Goal: Task Accomplishment & Management: Complete application form

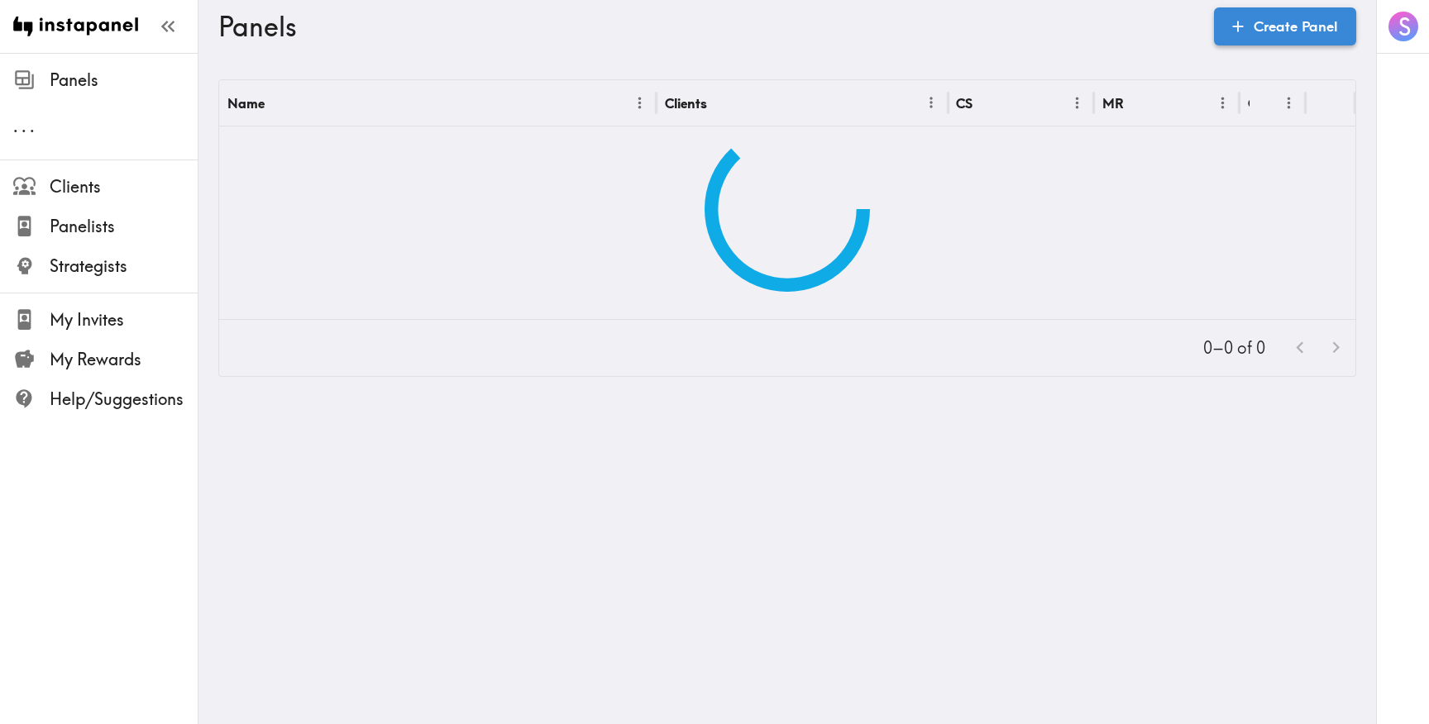
click at [1220, 37] on link "Create Panel" at bounding box center [1285, 26] width 142 height 38
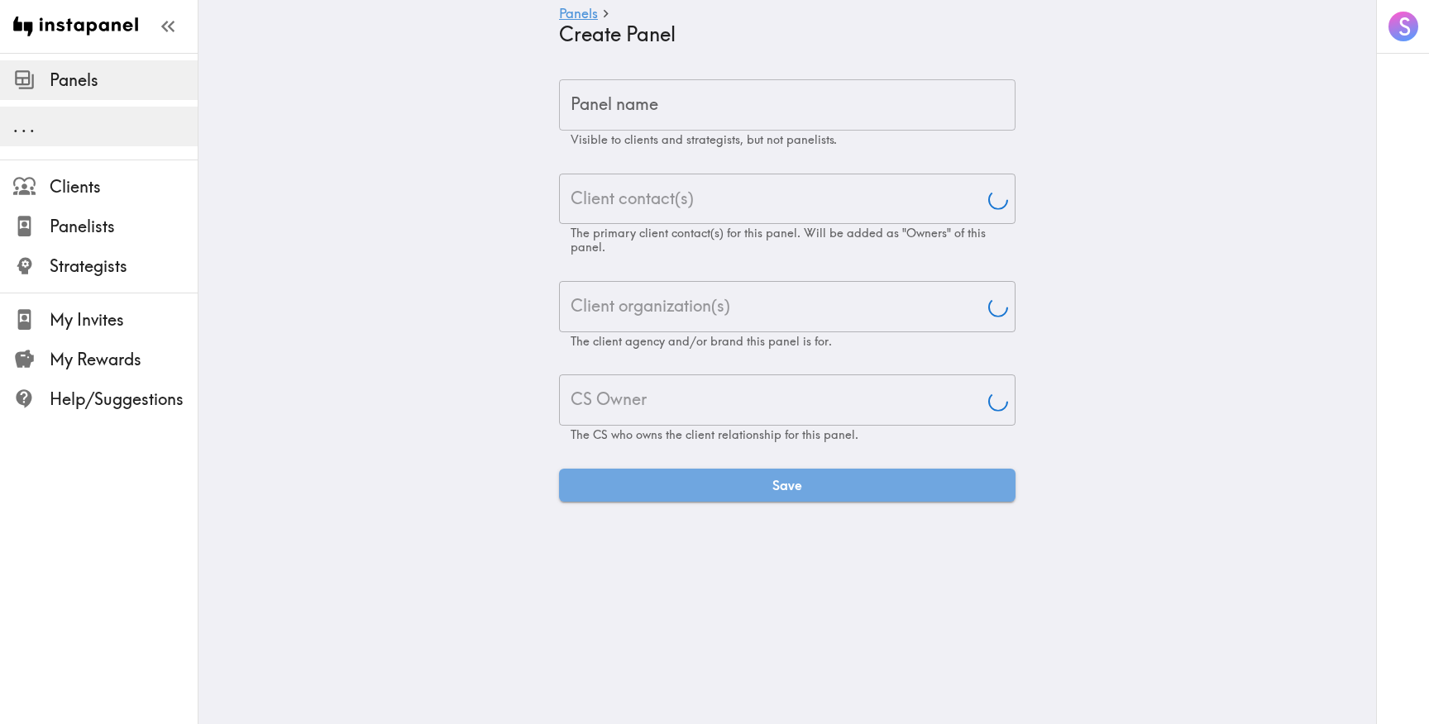
click at [882, 111] on input "Panel name" at bounding box center [787, 104] width 456 height 51
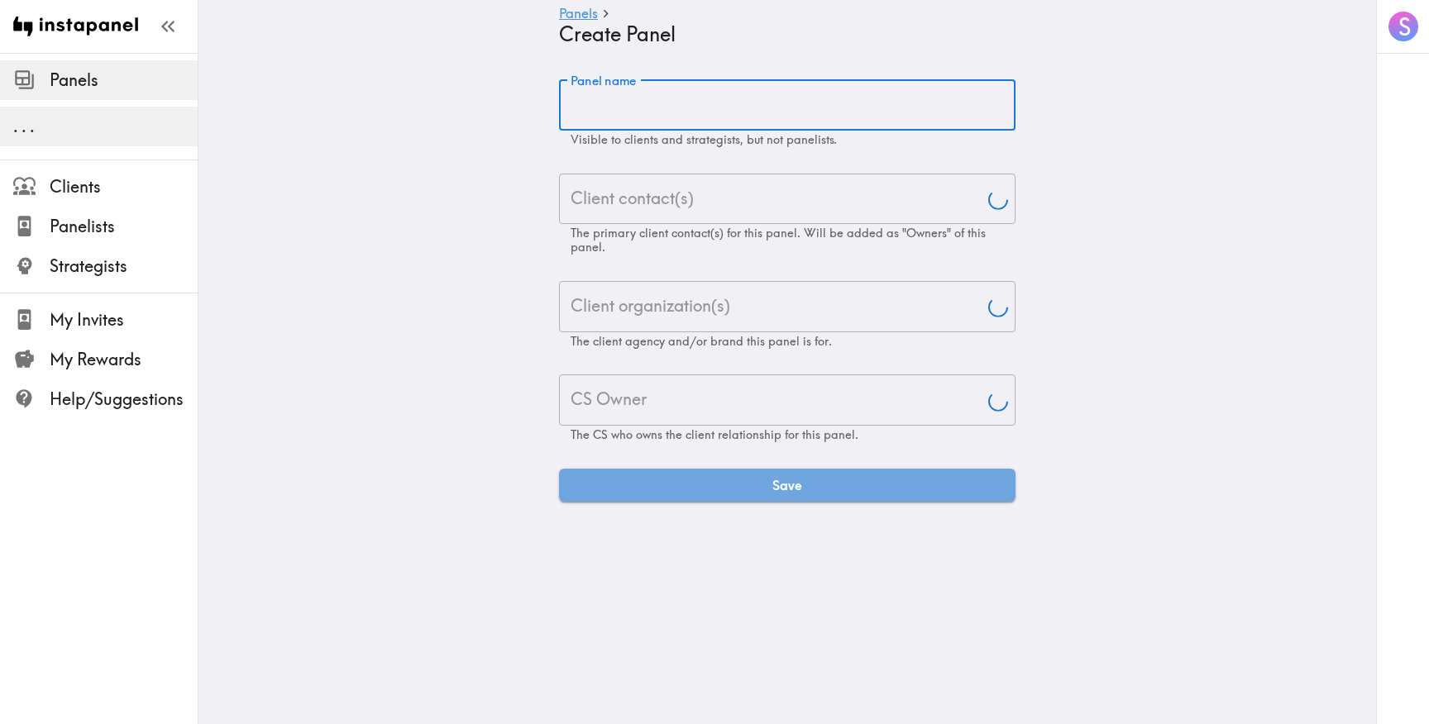
paste input "UK Football Sport Betting Blocks Exploratory"
type input "UK Football Sport Betting Blocks Exploratory"
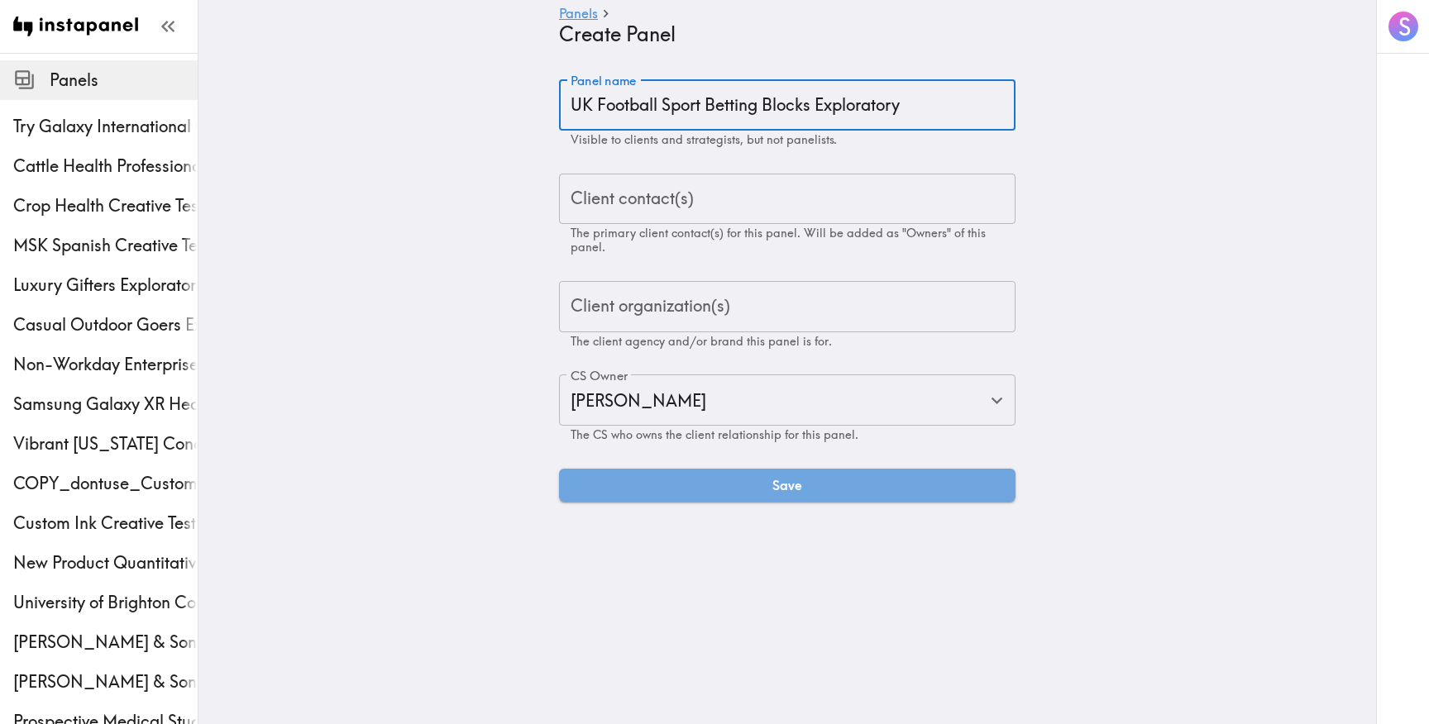
type input "[PERSON_NAME]"
type input "UK Football Sport Betting Blocks Exploratory"
click at [636, 318] on input "Client organization(s)" at bounding box center [787, 307] width 442 height 36
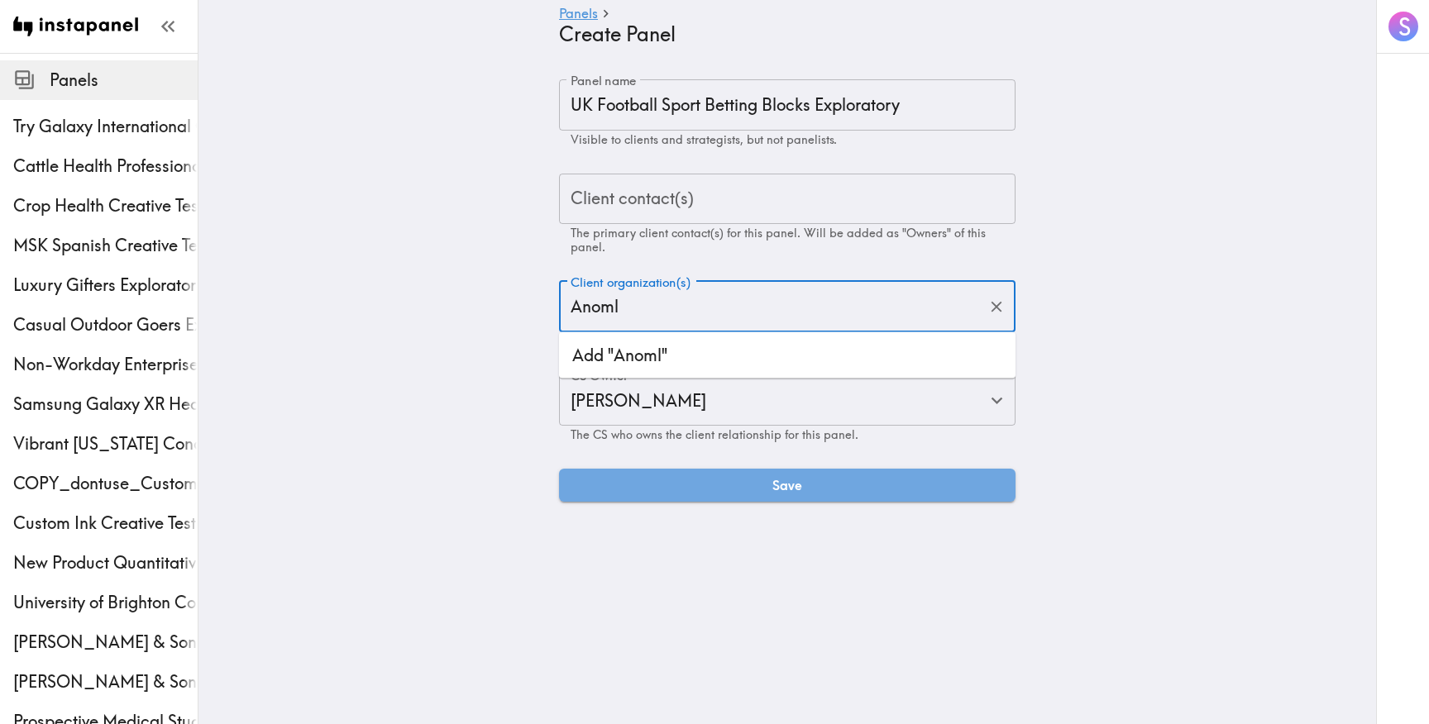
type input "Anom"
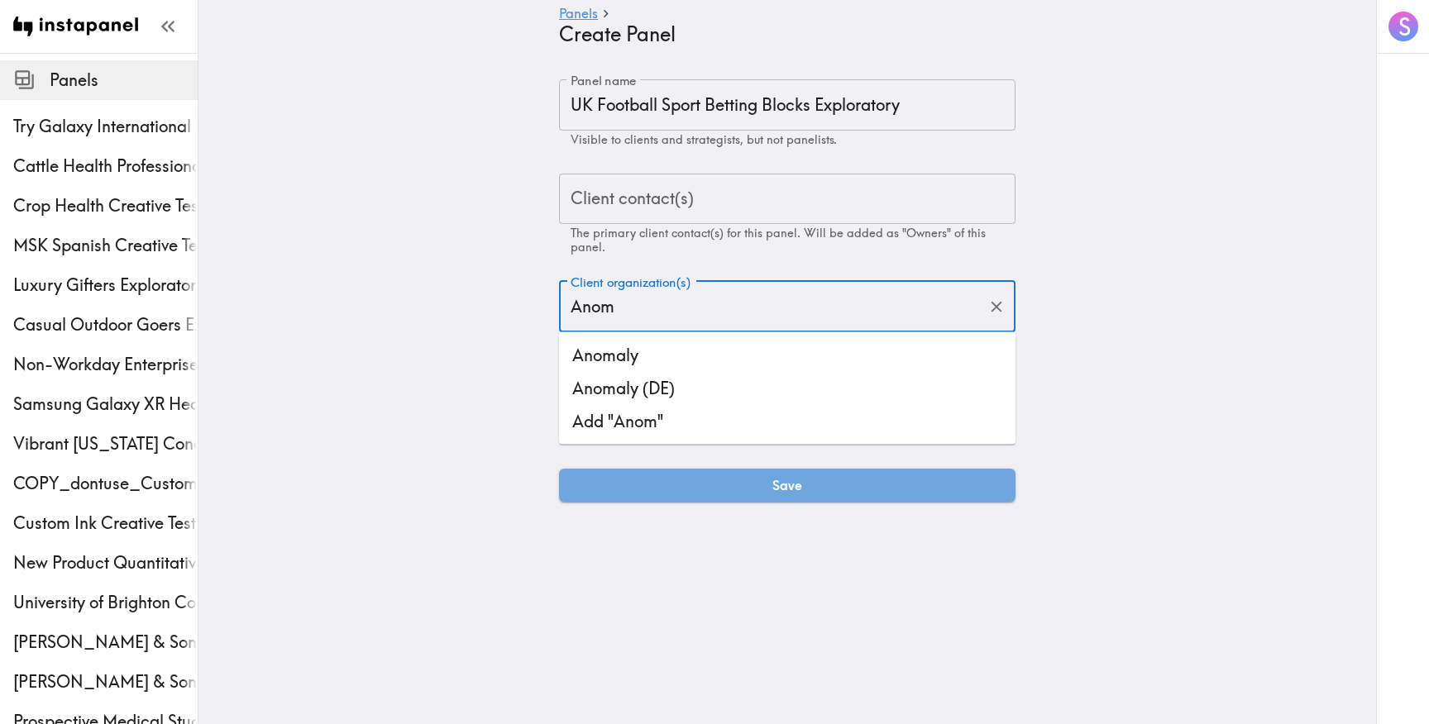
click at [702, 377] on li "Anomaly (DE)" at bounding box center [787, 388] width 456 height 33
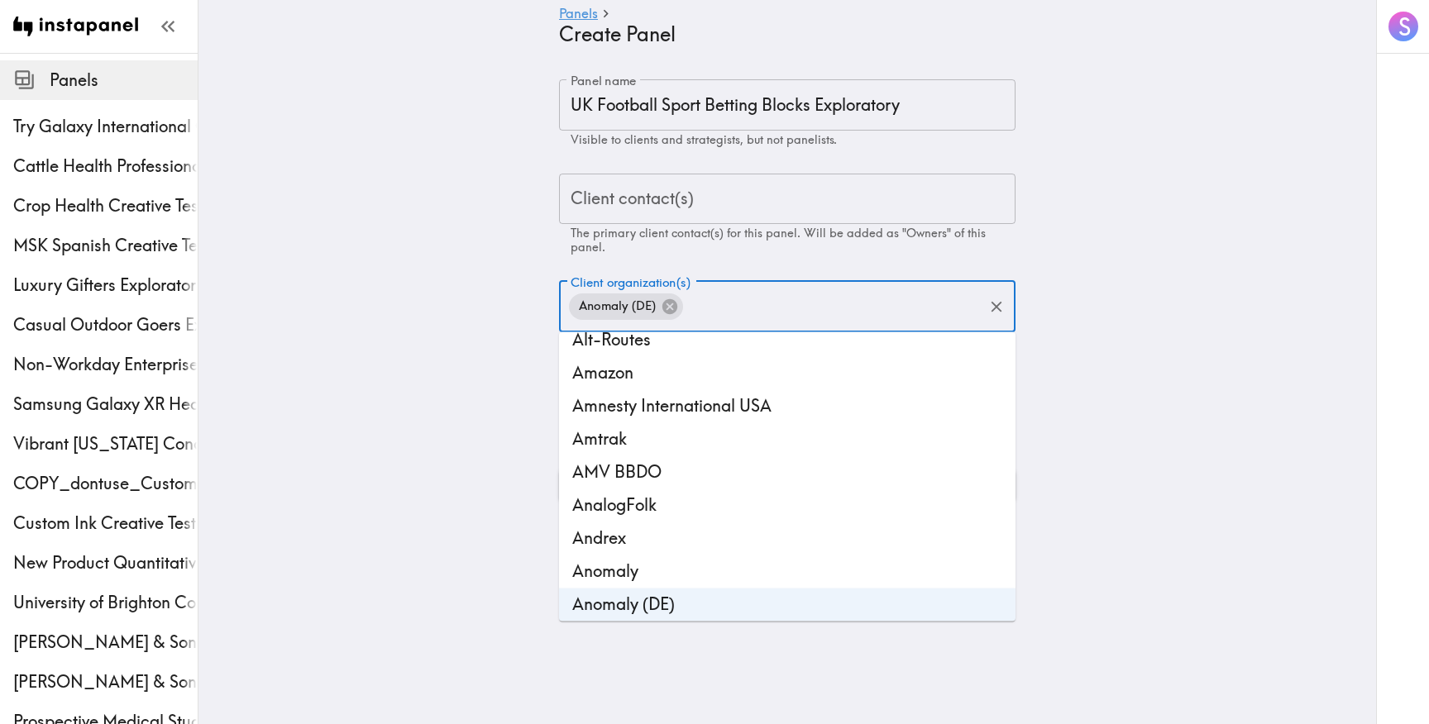
click at [498, 383] on main "Panels Create Panel Panel name UK Football Sport Betting Blocks Exploratory Pan…" at bounding box center [786, 290] width 1177 height 475
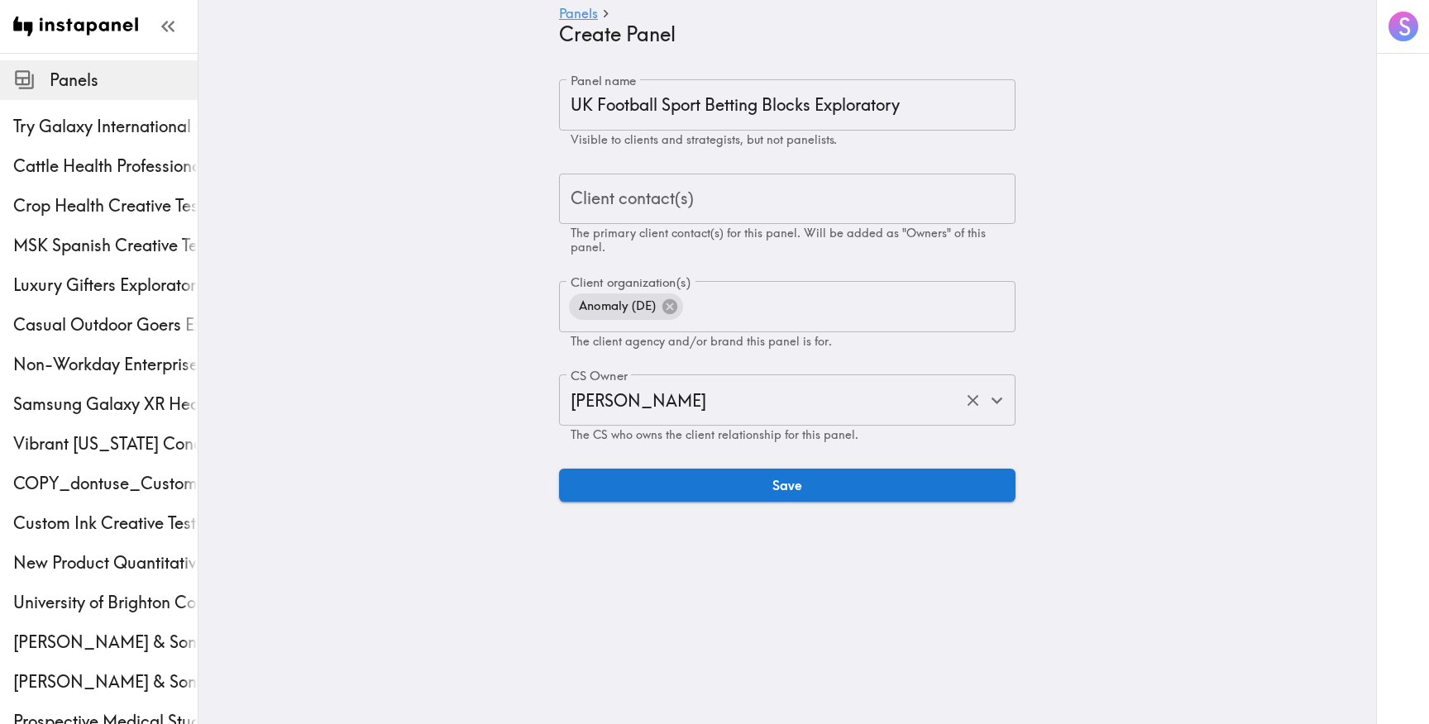
click at [676, 404] on input "[PERSON_NAME]" at bounding box center [763, 400] width 395 height 36
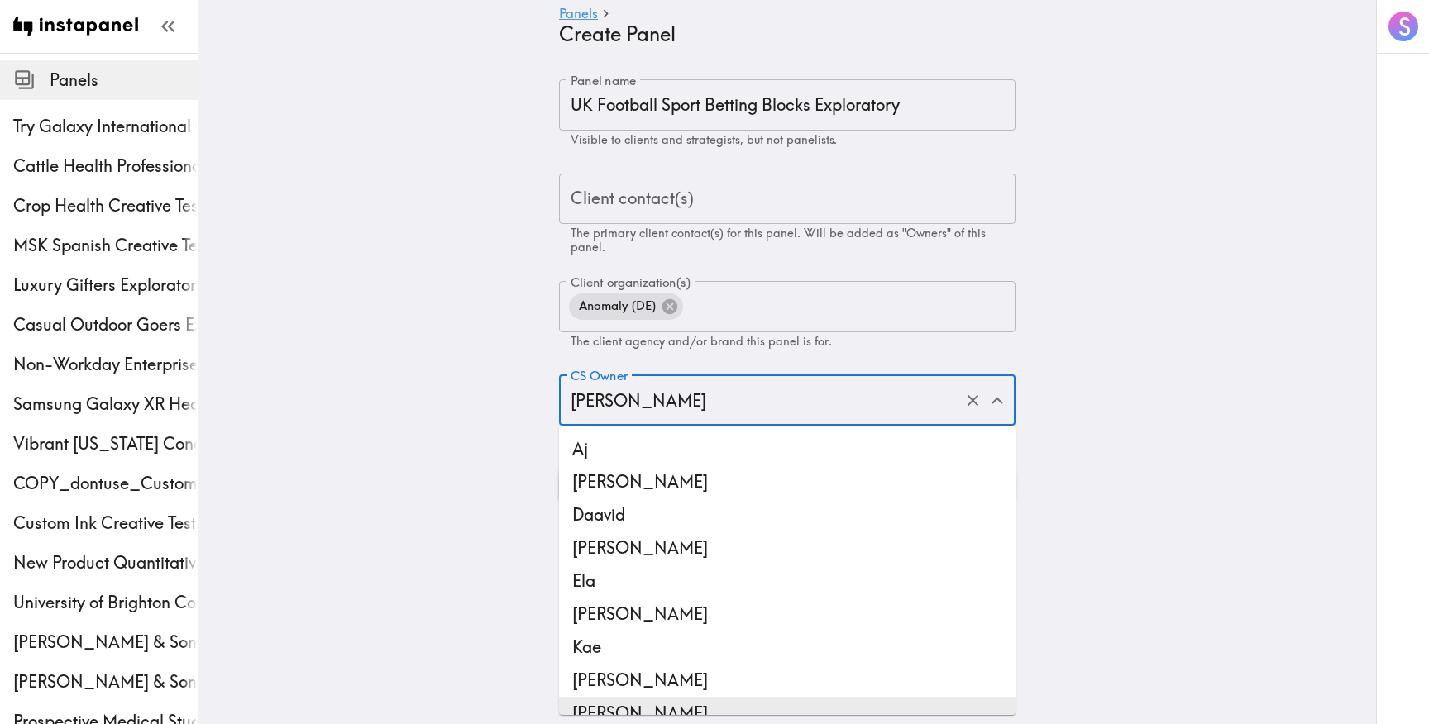
scroll to position [15, 0]
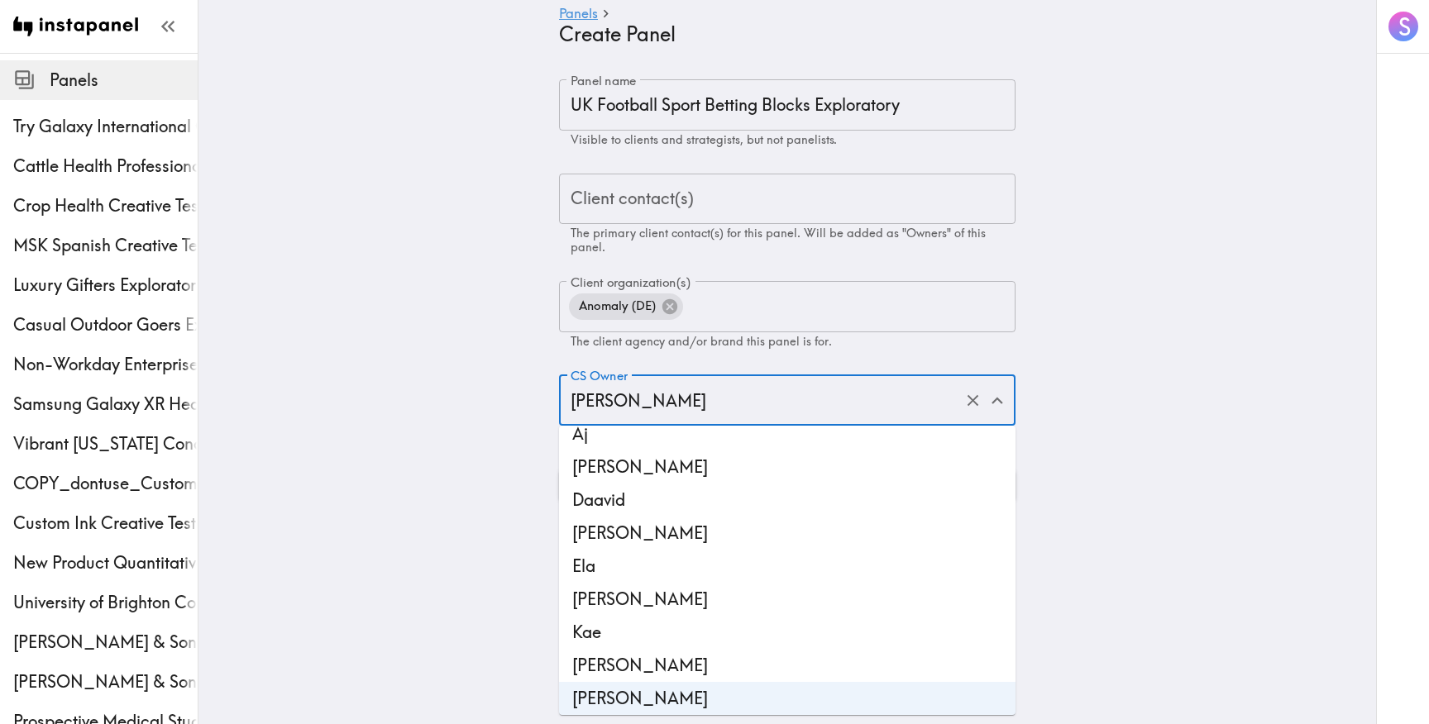
click at [685, 606] on li "[PERSON_NAME]" at bounding box center [787, 599] width 456 height 33
type input "[PERSON_NAME]"
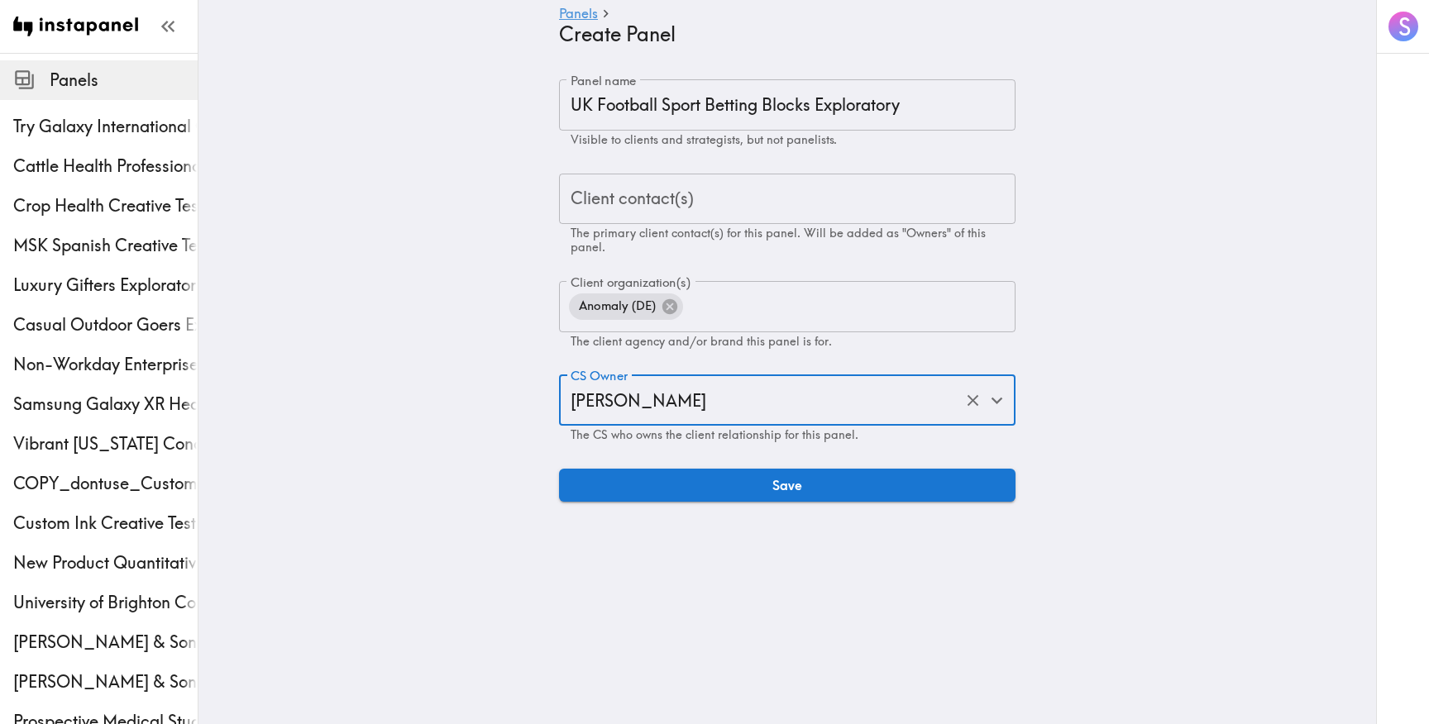
click at [700, 198] on input "Client contact(s)" at bounding box center [787, 199] width 442 height 36
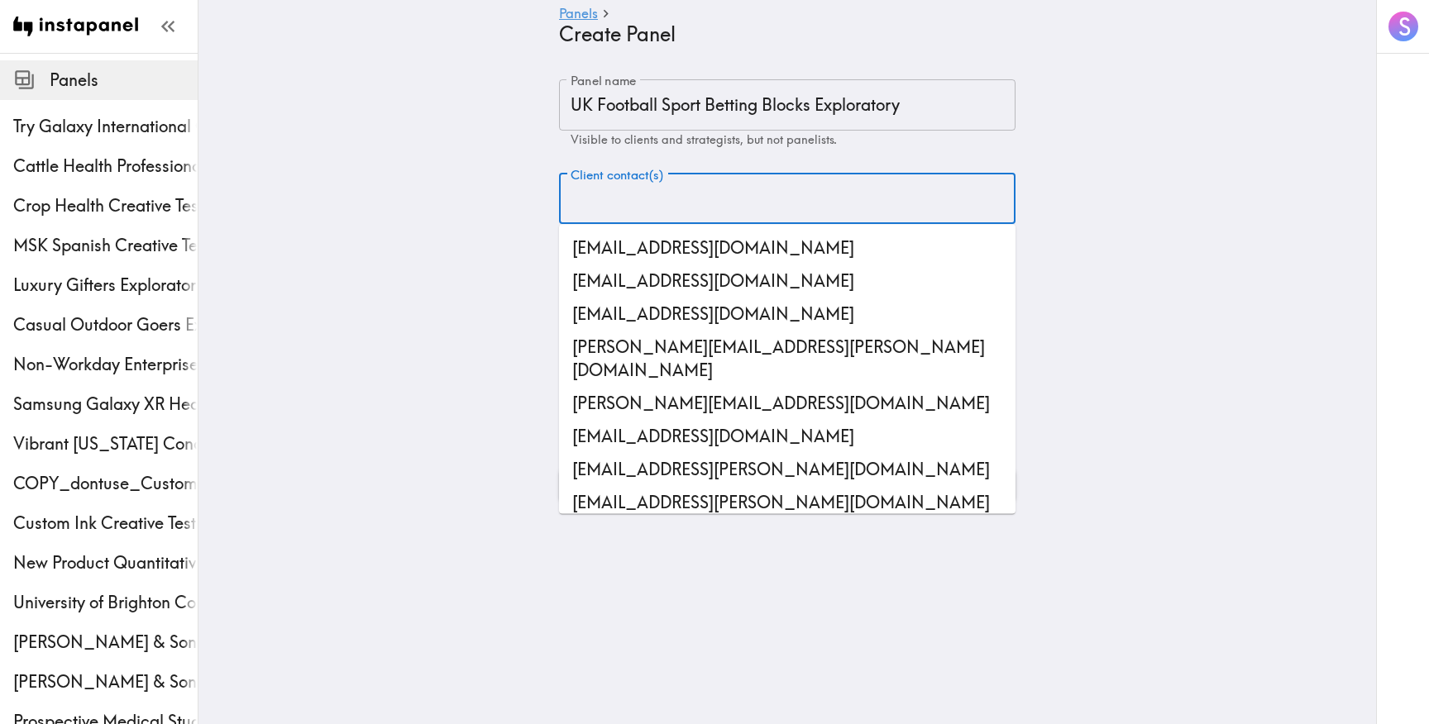
paste input "[EMAIL_ADDRESS][DOMAIN_NAME]"
type input "[EMAIL_ADDRESS][DOMAIN_NAME]"
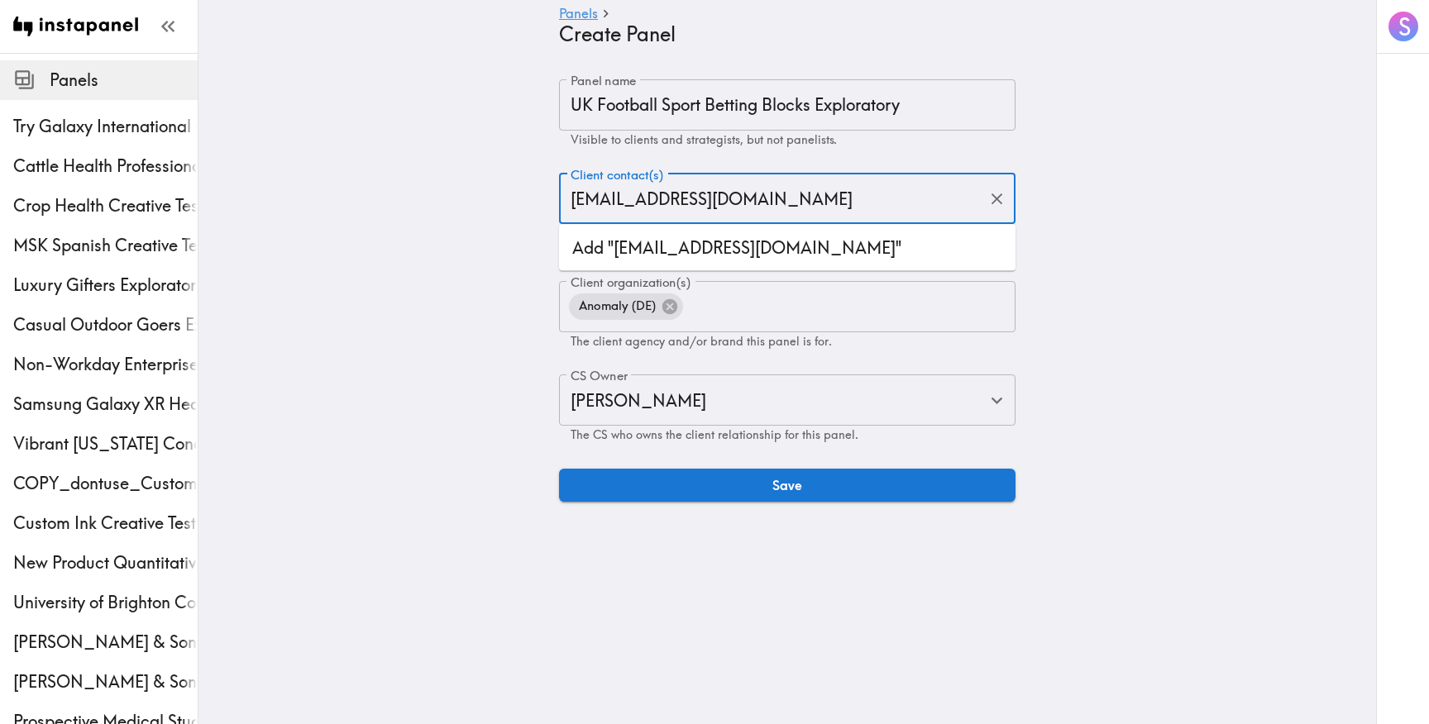
click at [703, 243] on li "Add "[EMAIL_ADDRESS][DOMAIN_NAME]"" at bounding box center [787, 248] width 456 height 33
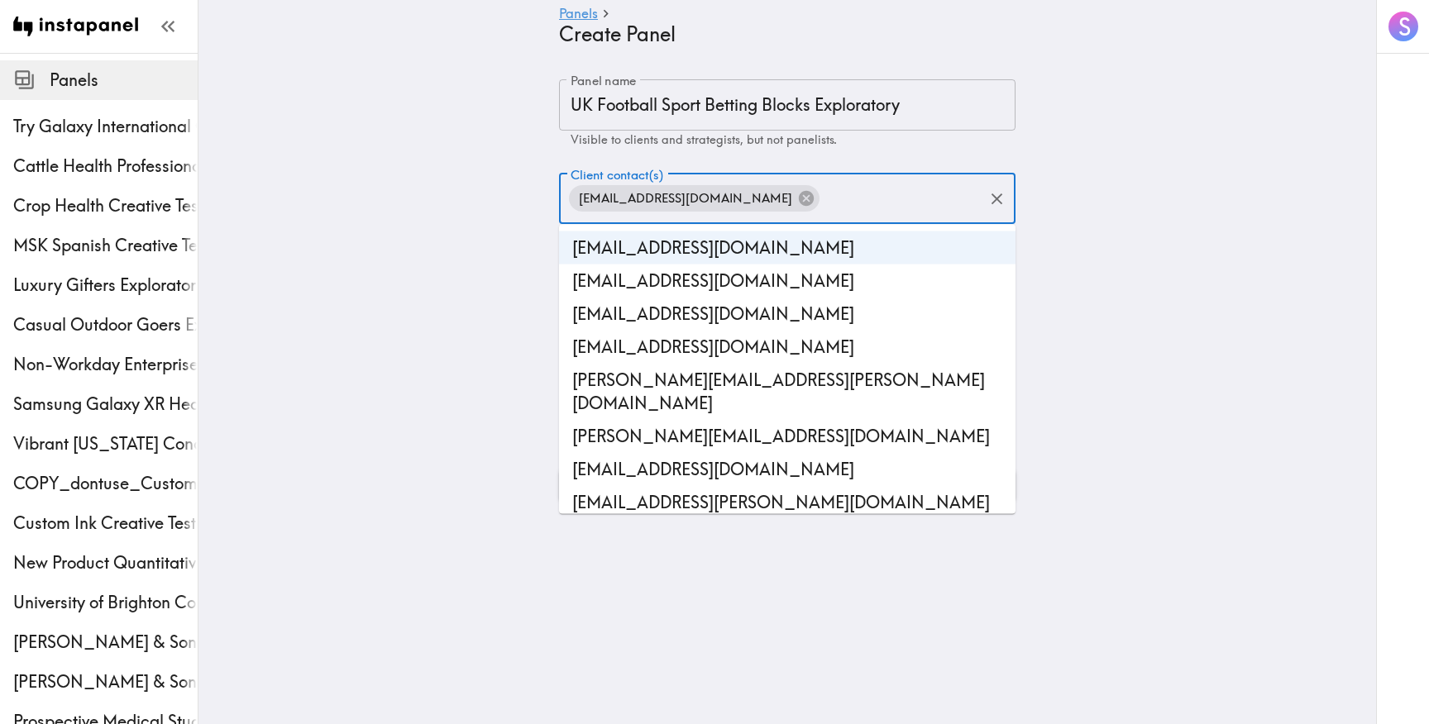
click at [410, 294] on main "Panels Create Panel Panel name UK Football Sport Betting Blocks Exploratory Pan…" at bounding box center [786, 290] width 1177 height 475
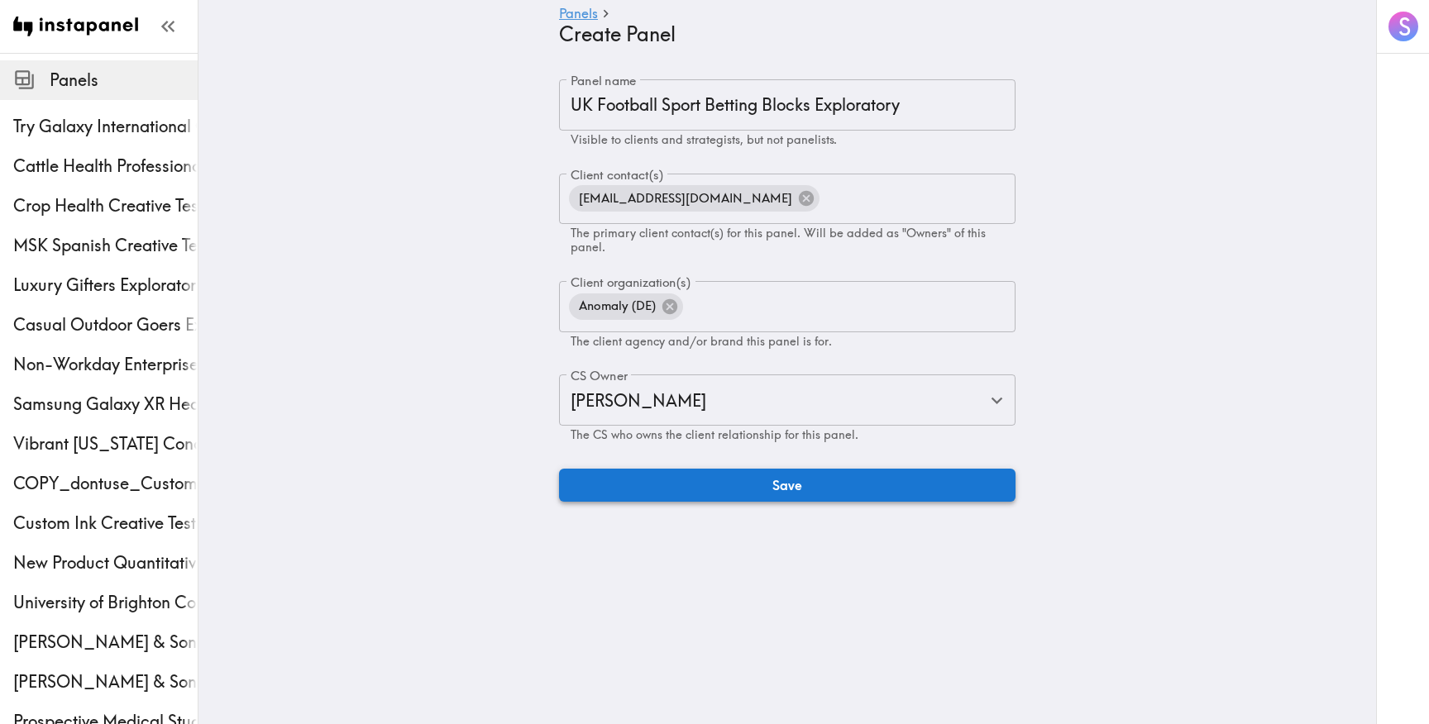
click at [700, 479] on button "Save" at bounding box center [787, 485] width 456 height 33
